Goal: Information Seeking & Learning: Understand process/instructions

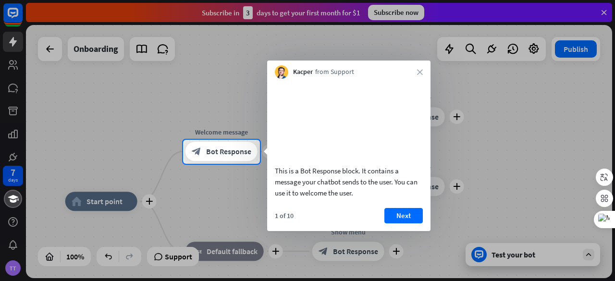
drag, startPoint x: 275, startPoint y: 183, endPoint x: 351, endPoint y: 203, distance: 79.0
click at [351, 198] on div "This is a Bot Response block. It contains a message your chatbot sends to the u…" at bounding box center [349, 181] width 148 height 33
click at [403, 223] on button "Next" at bounding box center [403, 215] width 38 height 15
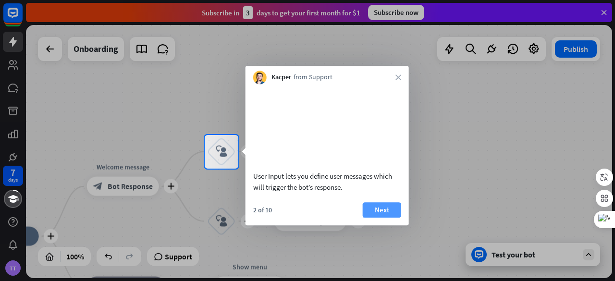
click at [383, 218] on button "Next" at bounding box center [382, 209] width 38 height 15
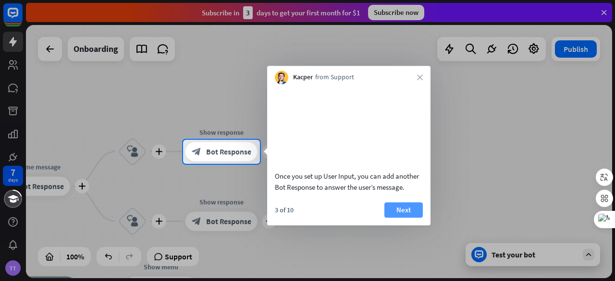
click at [409, 218] on button "Next" at bounding box center [403, 209] width 38 height 15
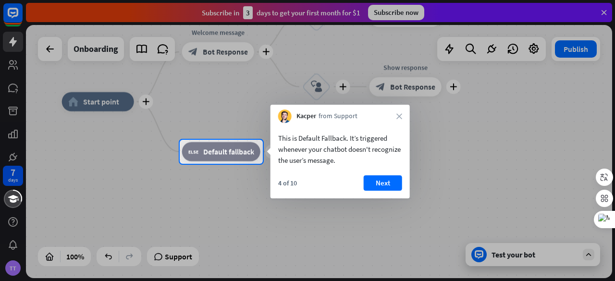
click at [578, 49] on div at bounding box center [307, 70] width 615 height 140
click at [266, 51] on div at bounding box center [307, 70] width 615 height 140
click at [401, 116] on icon "close" at bounding box center [399, 116] width 6 height 6
